Goal: Information Seeking & Learning: Compare options

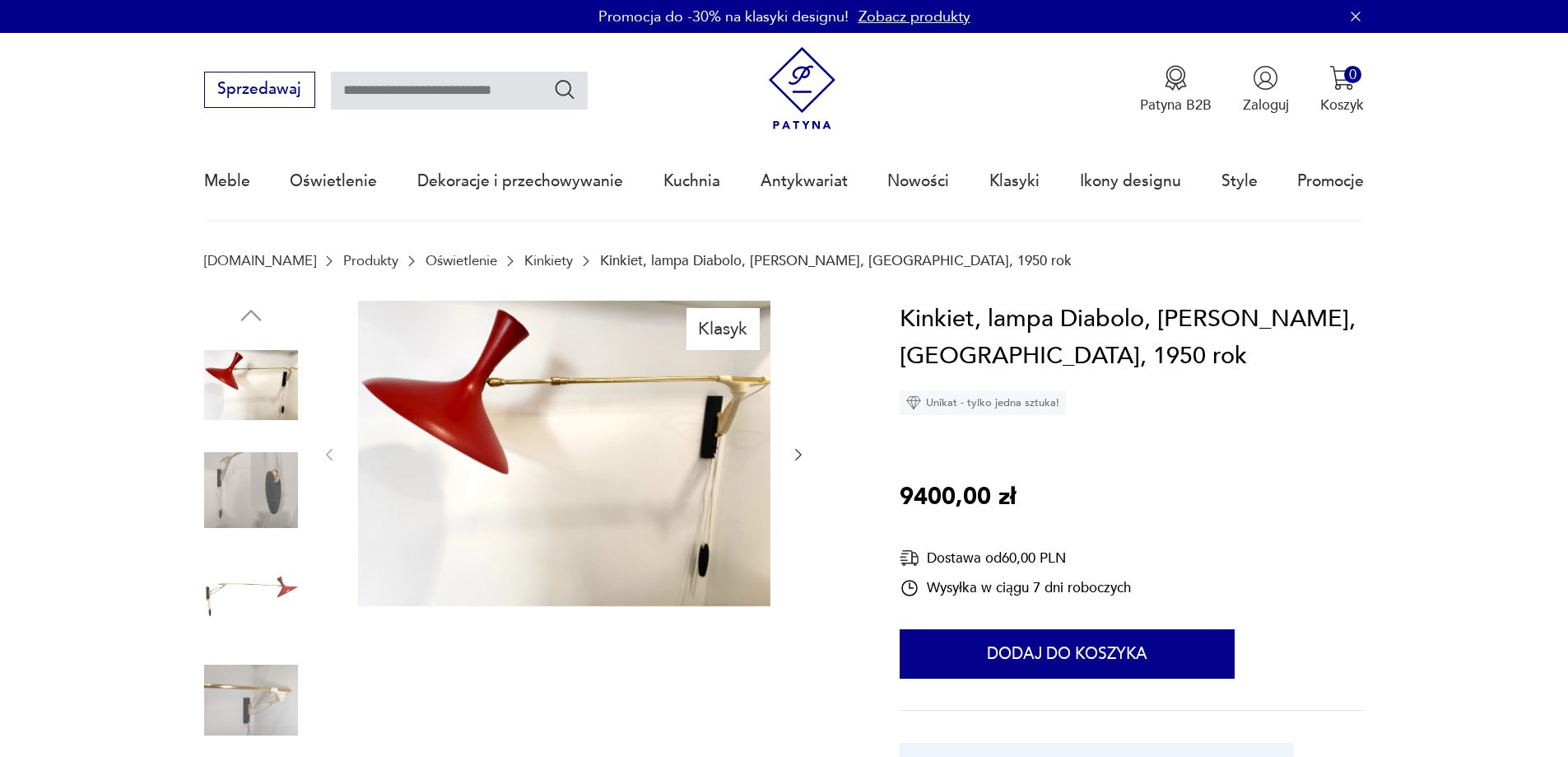
click at [251, 473] on img at bounding box center [251, 490] width 94 height 94
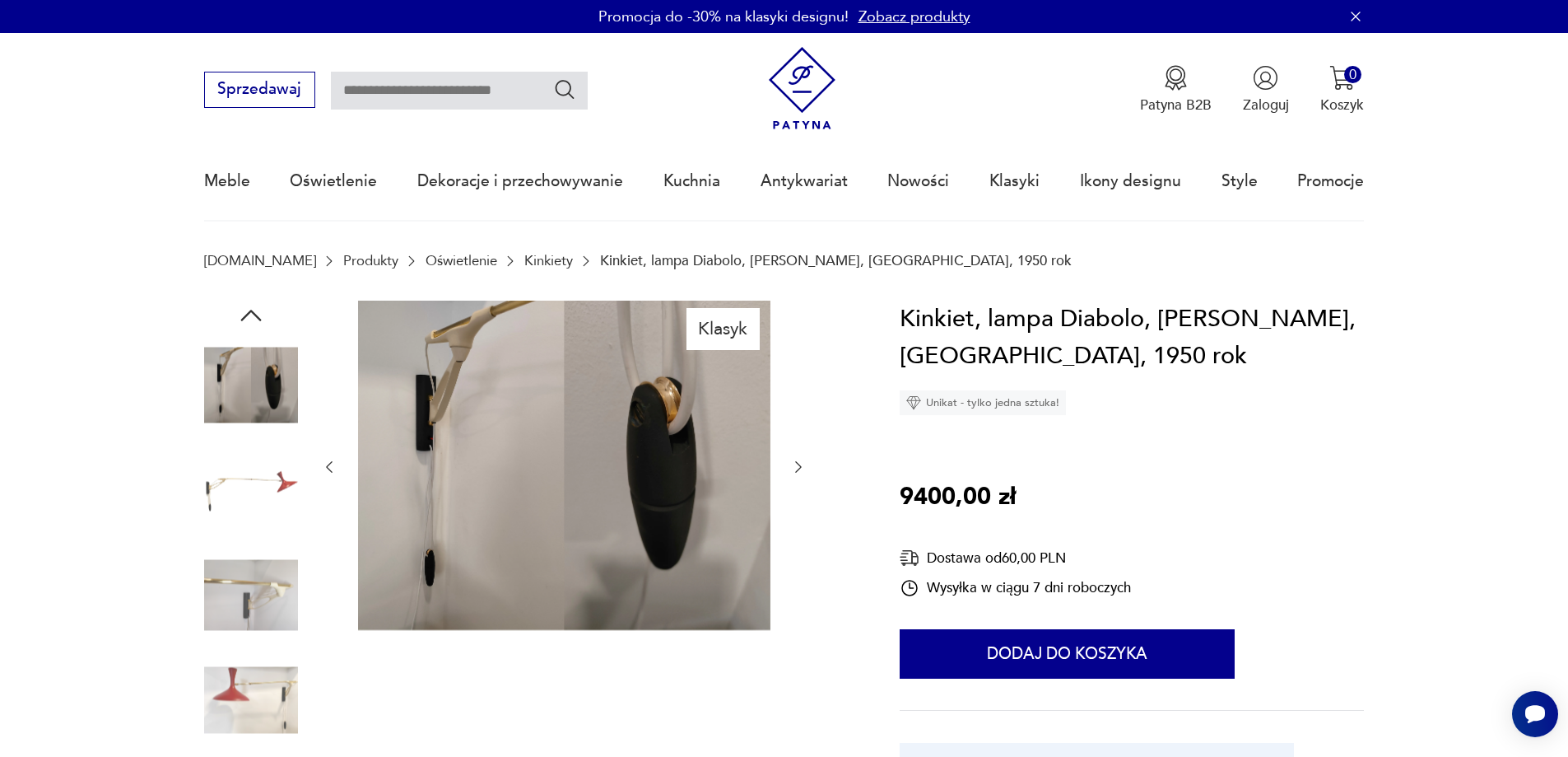
click at [260, 590] on img at bounding box center [251, 596] width 94 height 94
